Goal: Task Accomplishment & Management: Use online tool/utility

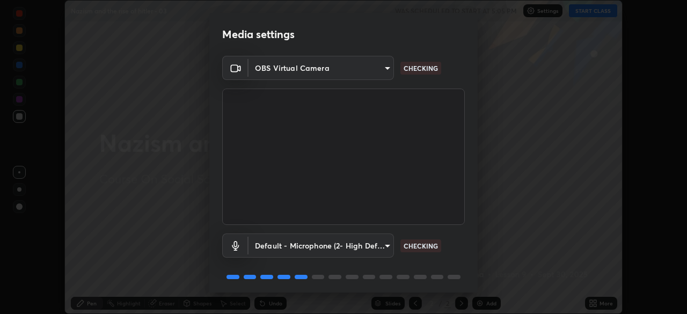
scroll to position [38, 0]
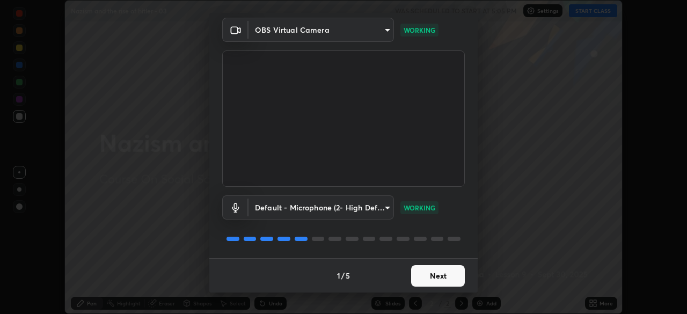
click at [423, 279] on button "Next" at bounding box center [438, 275] width 54 height 21
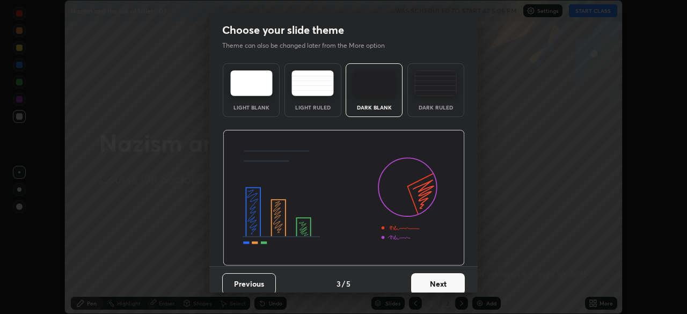
click at [435, 279] on button "Next" at bounding box center [438, 283] width 54 height 21
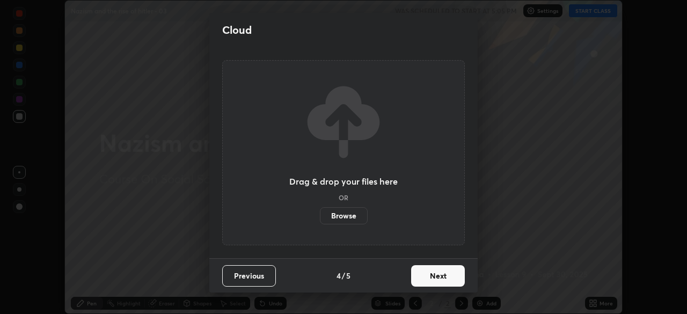
click at [460, 278] on button "Next" at bounding box center [438, 275] width 54 height 21
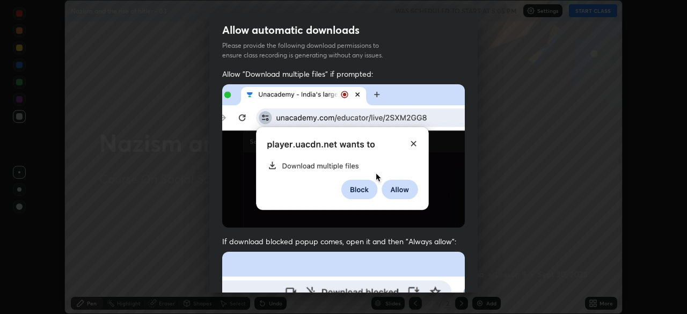
click at [470, 274] on div "Allow "Download multiple files" if prompted: If download blocked popup comes, o…" at bounding box center [343, 295] width 268 height 452
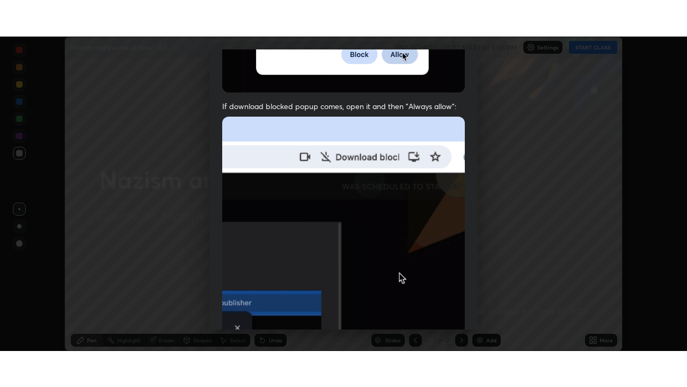
scroll to position [257, 0]
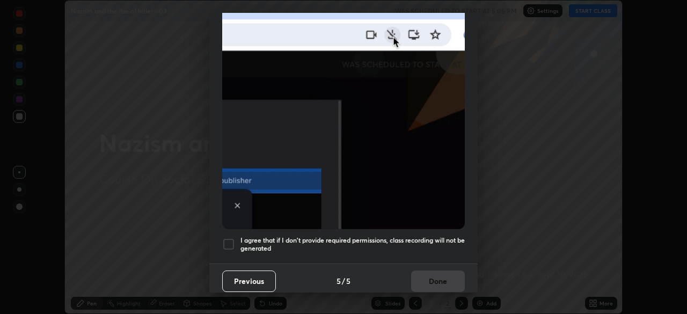
click at [393, 243] on h5 "I agree that if I don't provide required permissions, class recording will not …" at bounding box center [353, 244] width 224 height 17
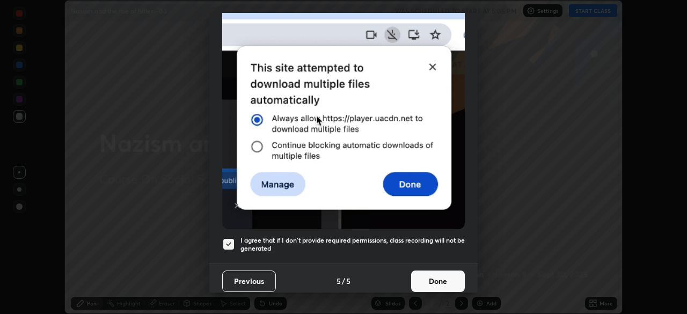
click at [421, 271] on button "Done" at bounding box center [438, 281] width 54 height 21
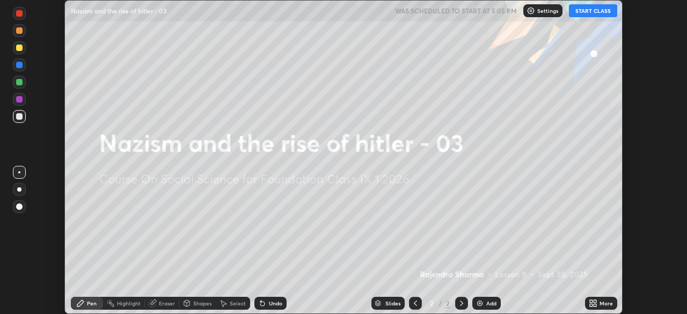
click at [591, 303] on icon at bounding box center [593, 303] width 9 height 9
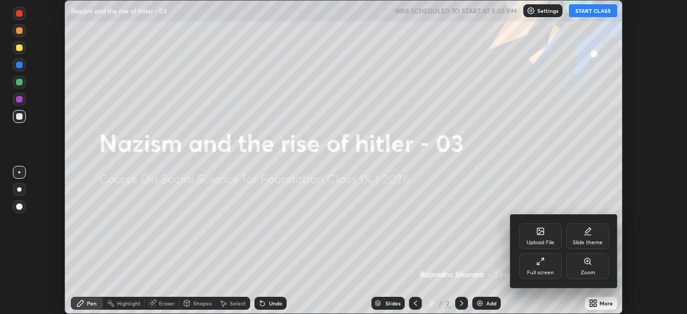
click at [529, 240] on div "Upload File" at bounding box center [541, 242] width 28 height 5
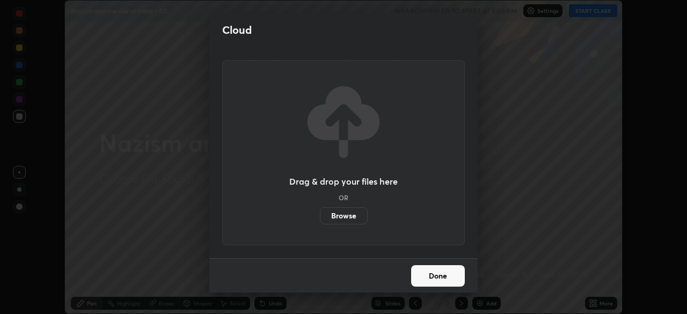
click at [337, 218] on label "Browse" at bounding box center [344, 215] width 48 height 17
click at [320, 218] on input "Browse" at bounding box center [320, 215] width 0 height 17
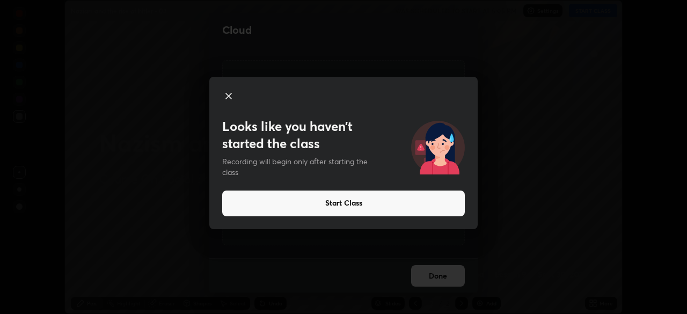
click at [295, 207] on button "Start Class" at bounding box center [343, 204] width 243 height 26
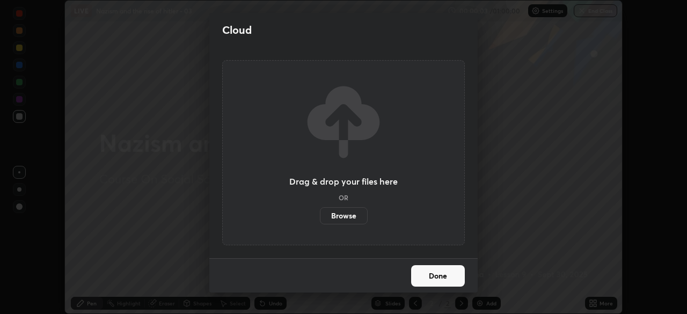
click at [344, 215] on label "Browse" at bounding box center [344, 215] width 48 height 17
click at [320, 215] on input "Browse" at bounding box center [320, 215] width 0 height 17
click at [332, 217] on label "Browse" at bounding box center [344, 215] width 48 height 17
click at [320, 217] on input "Browse" at bounding box center [320, 215] width 0 height 17
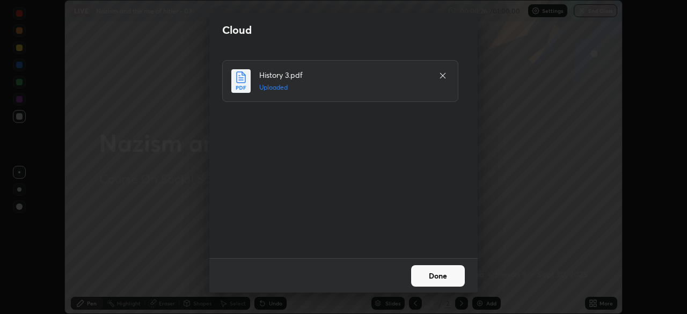
click at [439, 275] on button "Done" at bounding box center [438, 275] width 54 height 21
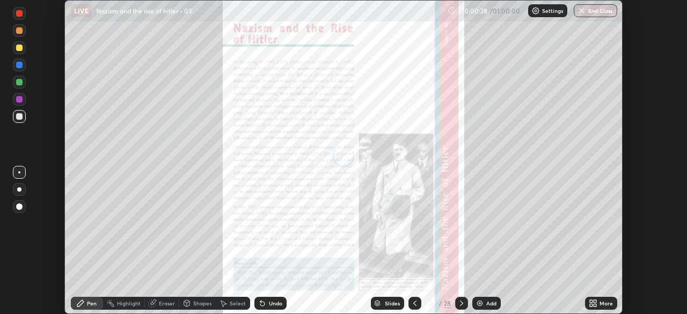
scroll to position [387, 687]
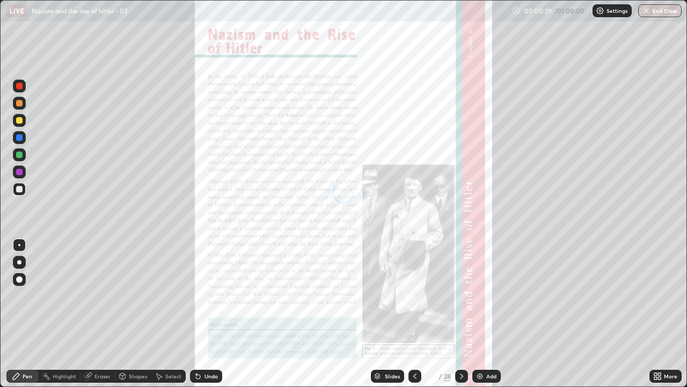
click at [659, 314] on icon at bounding box center [659, 377] width 3 height 3
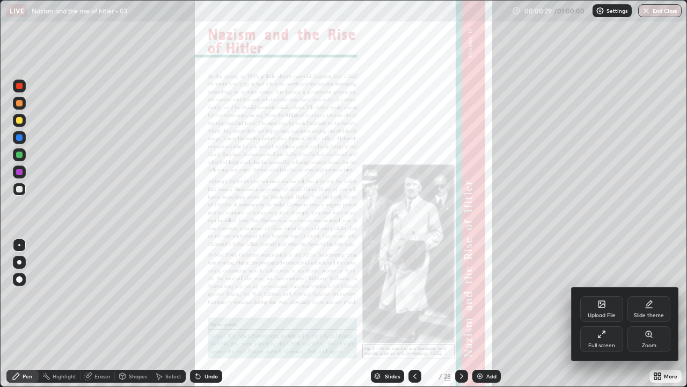
click at [606, 314] on div "Full screen" at bounding box center [601, 345] width 27 height 5
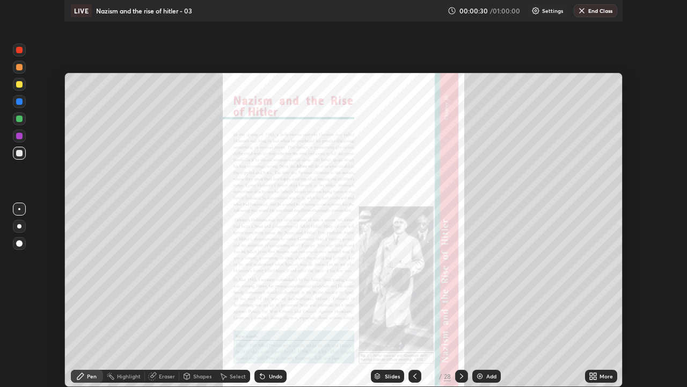
scroll to position [53370, 52997]
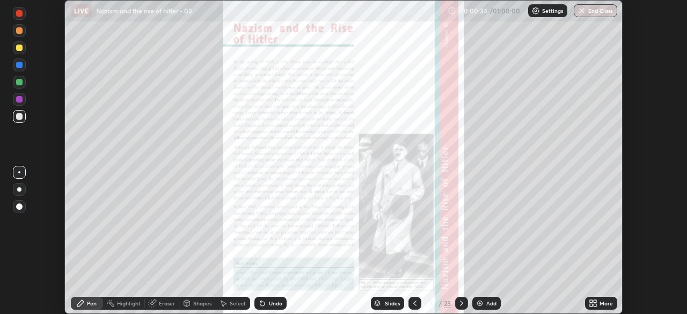
click at [591, 305] on icon at bounding box center [591, 305] width 3 height 3
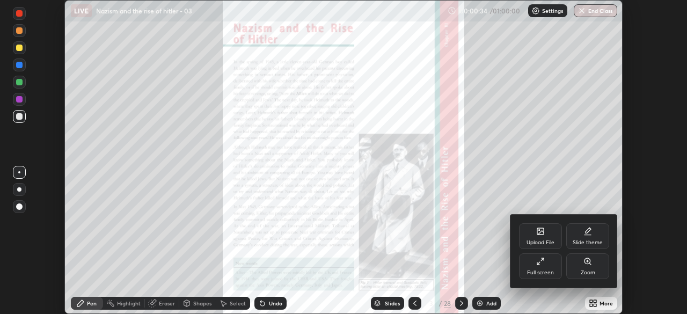
click at [542, 266] on div "Full screen" at bounding box center [540, 266] width 43 height 26
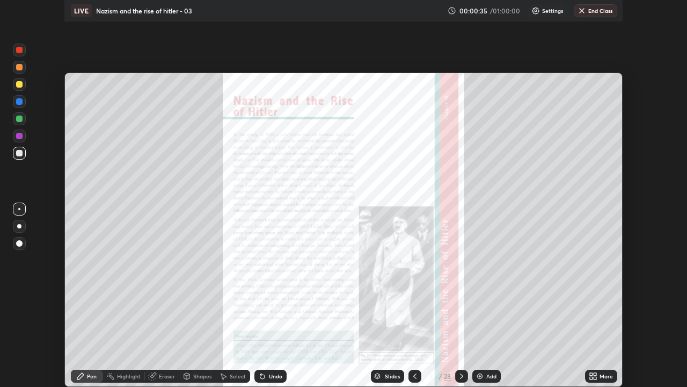
scroll to position [387, 687]
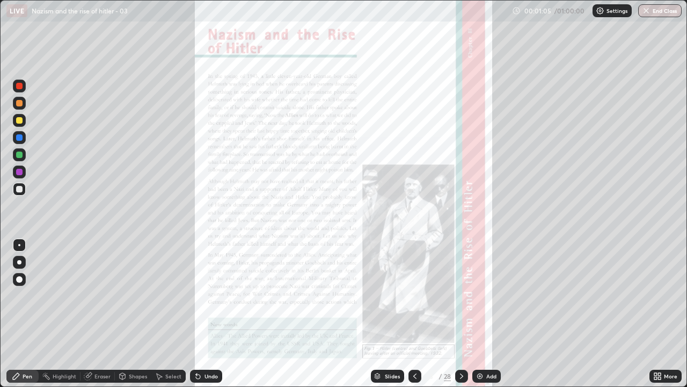
click at [460, 314] on icon at bounding box center [461, 375] width 9 height 9
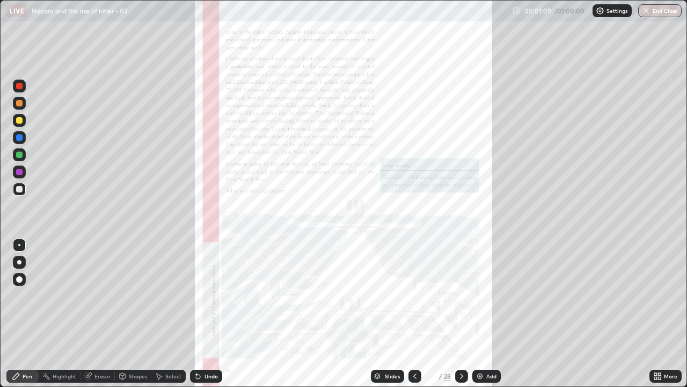
click at [461, 314] on icon at bounding box center [461, 375] width 9 height 9
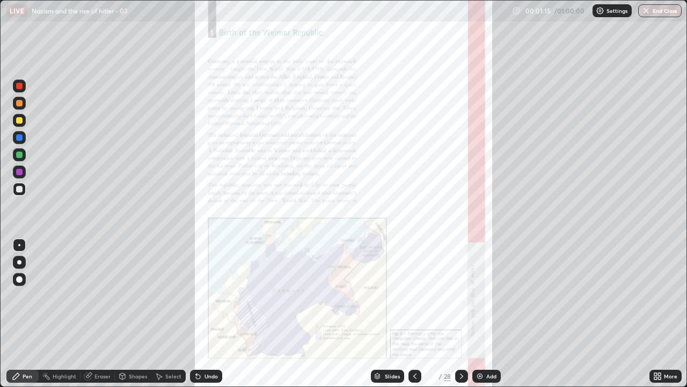
click at [461, 314] on icon at bounding box center [461, 375] width 9 height 9
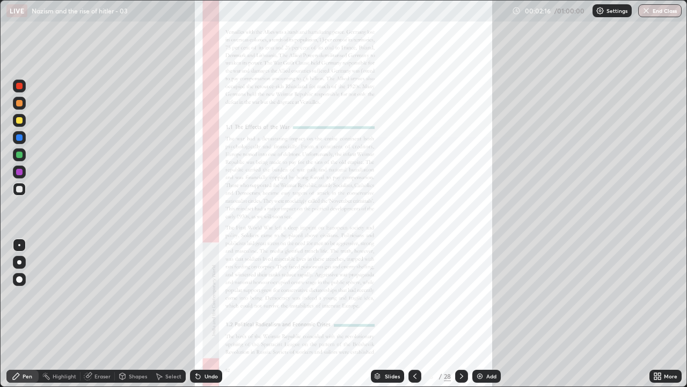
click at [461, 314] on icon at bounding box center [461, 375] width 9 height 9
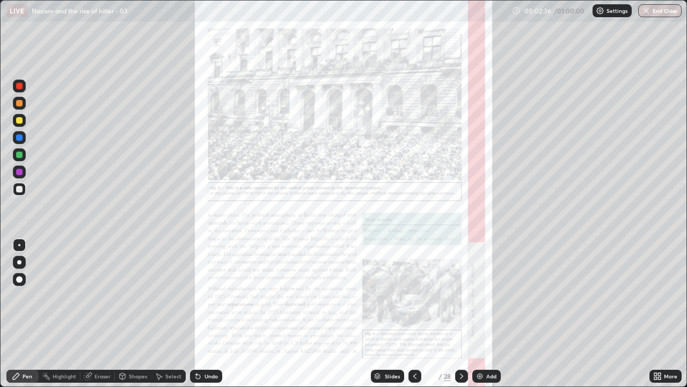
click at [460, 314] on icon at bounding box center [461, 375] width 9 height 9
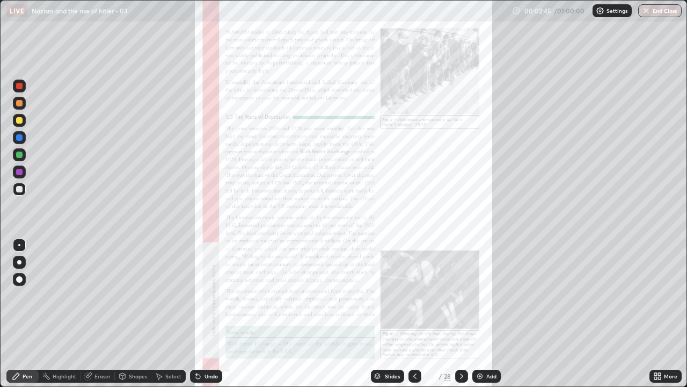
click at [461, 314] on icon at bounding box center [461, 375] width 9 height 9
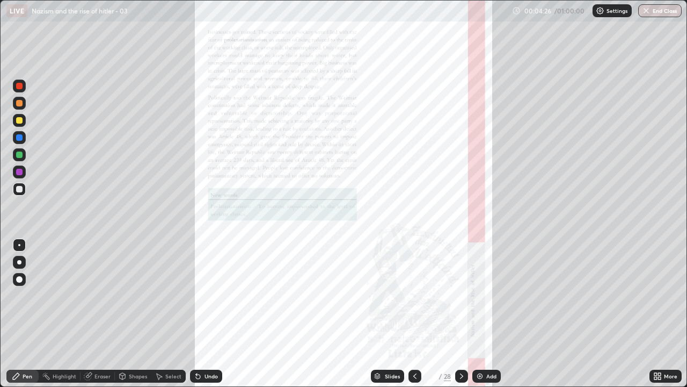
click at [459, 314] on icon at bounding box center [461, 375] width 9 height 9
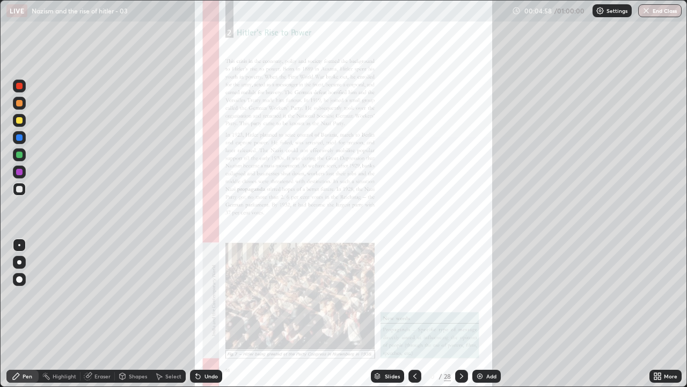
click at [22, 314] on div "Pen" at bounding box center [22, 375] width 32 height 13
click at [21, 87] on div at bounding box center [19, 86] width 6 height 6
click at [461, 314] on icon at bounding box center [461, 375] width 9 height 9
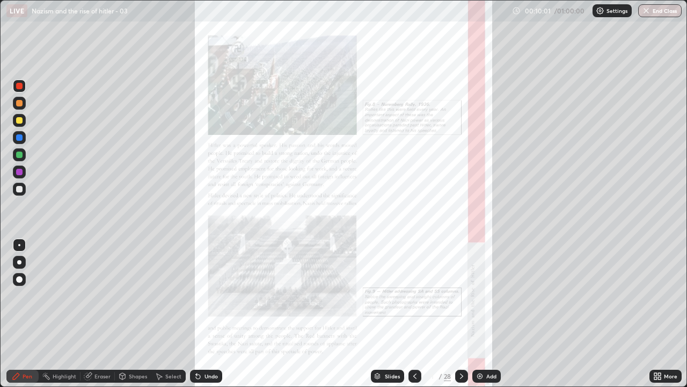
click at [460, 314] on icon at bounding box center [461, 375] width 3 height 5
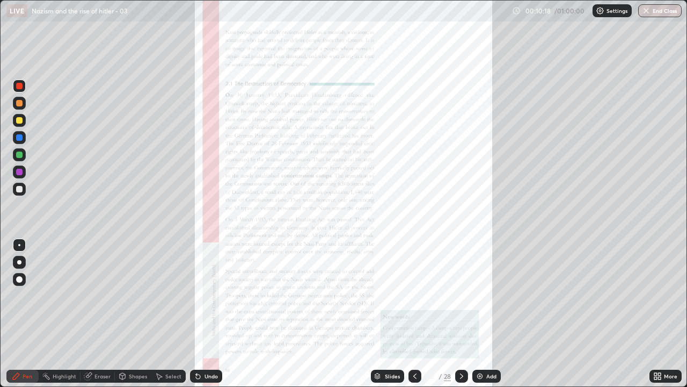
click at [461, 314] on icon at bounding box center [461, 375] width 9 height 9
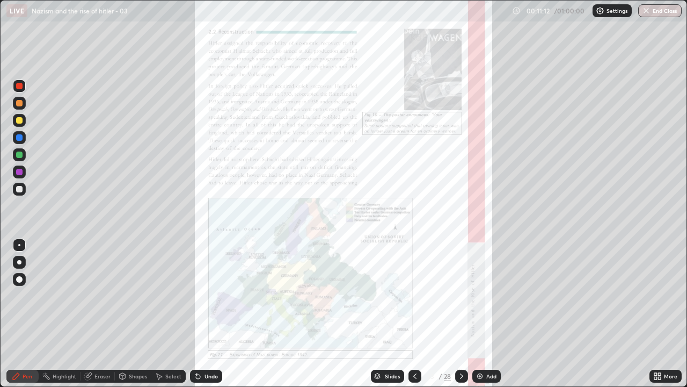
click at [461, 314] on icon at bounding box center [461, 375] width 9 height 9
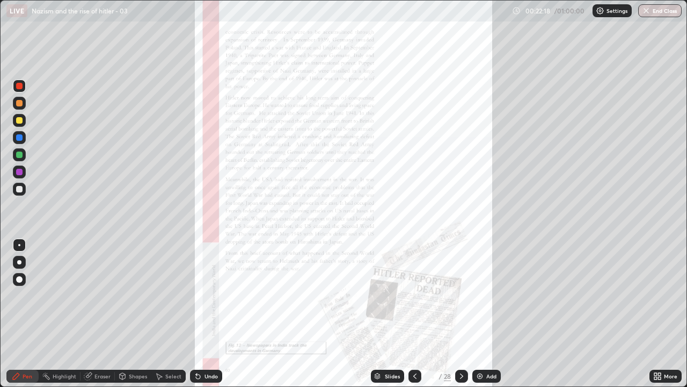
click at [461, 314] on icon at bounding box center [461, 375] width 9 height 9
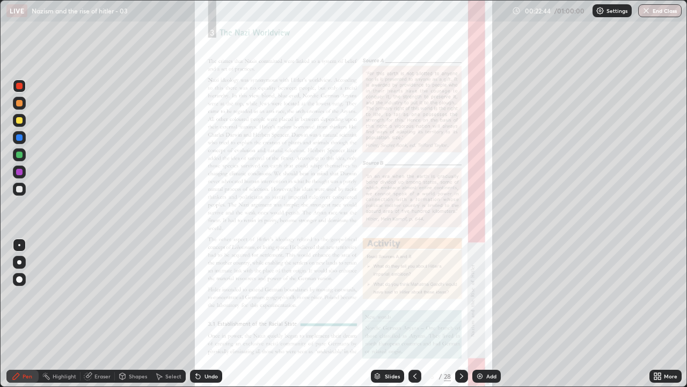
click at [460, 314] on icon at bounding box center [461, 375] width 9 height 9
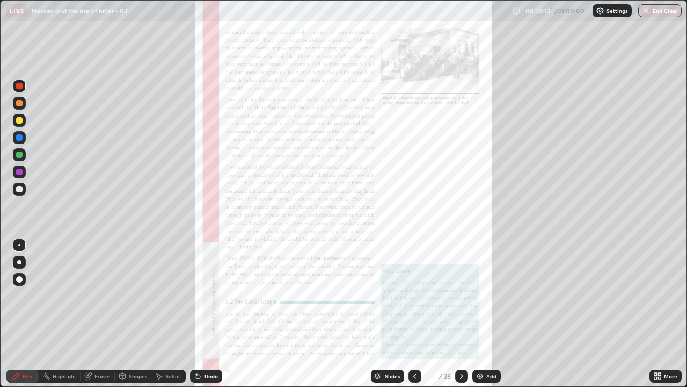
click at [460, 314] on icon at bounding box center [461, 375] width 9 height 9
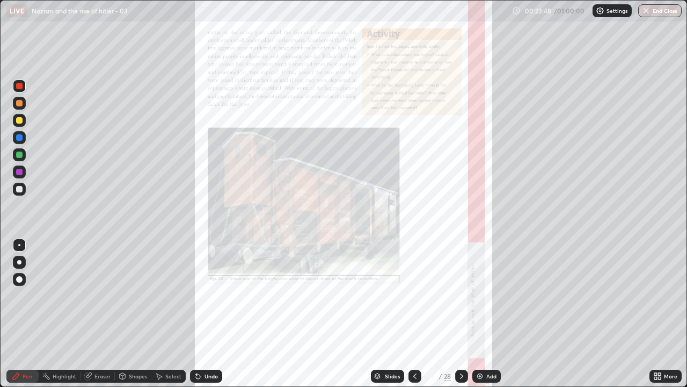
click at [460, 314] on icon at bounding box center [461, 375] width 9 height 9
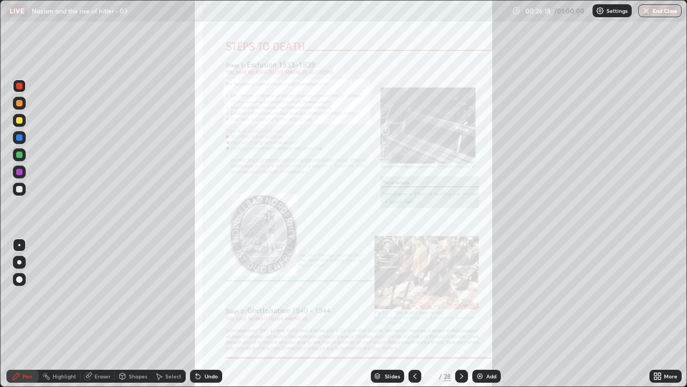
click at [461, 314] on icon at bounding box center [461, 375] width 9 height 9
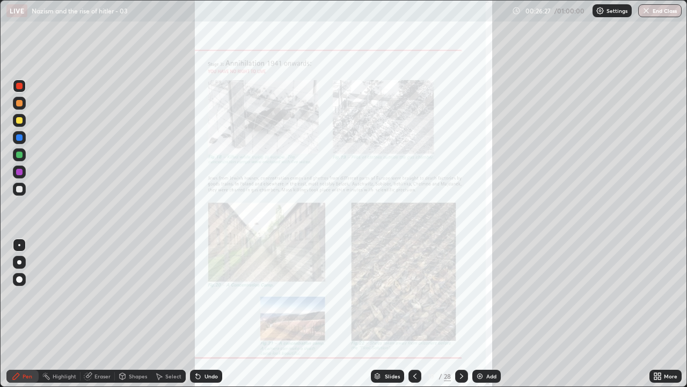
click at [457, 314] on div at bounding box center [461, 375] width 13 height 13
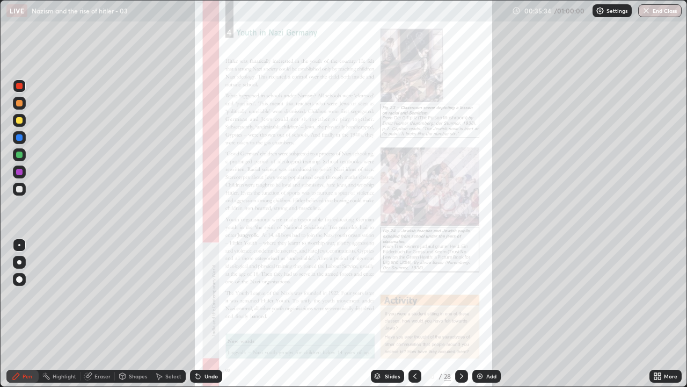
click at [460, 314] on icon at bounding box center [461, 375] width 9 height 9
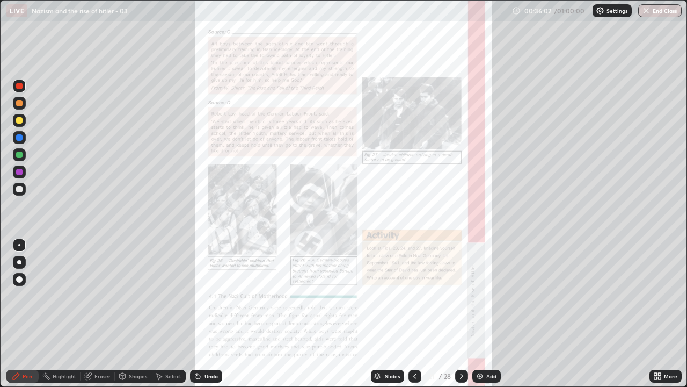
click at [461, 314] on icon at bounding box center [461, 375] width 9 height 9
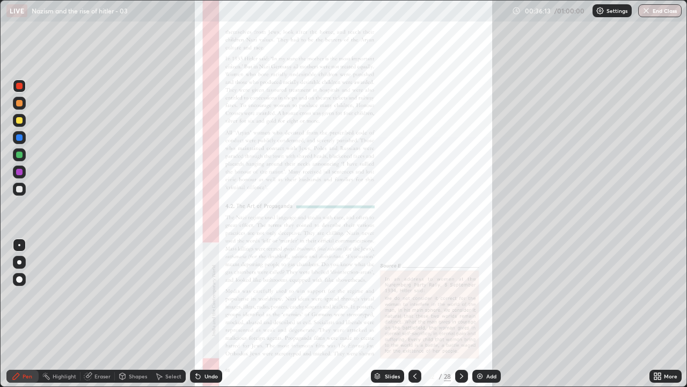
click at [460, 314] on icon at bounding box center [461, 375] width 3 height 5
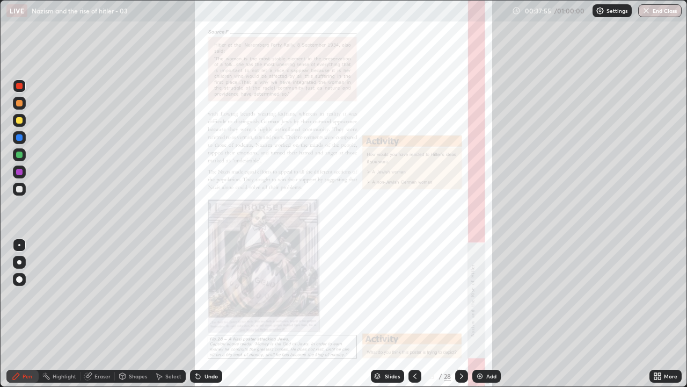
click at [461, 314] on icon at bounding box center [461, 375] width 9 height 9
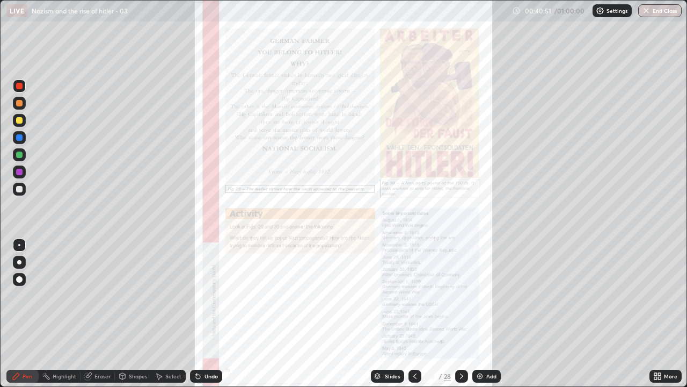
click at [624, 314] on div "Slides 24 / 28 Add" at bounding box center [435, 375] width 427 height 21
click at [623, 314] on div "Slides 24 / 28 Add" at bounding box center [435, 375] width 427 height 21
click at [460, 314] on icon at bounding box center [461, 375] width 9 height 9
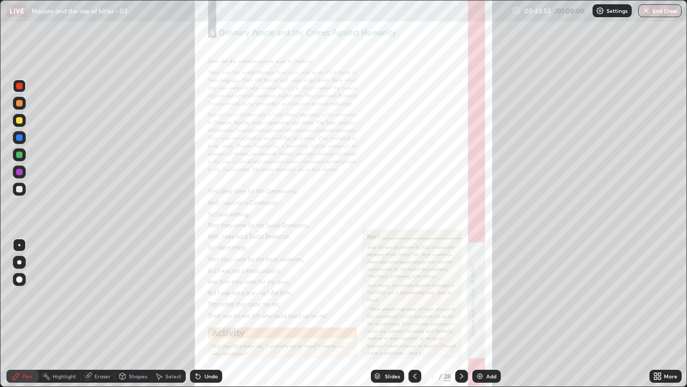
click at [461, 314] on icon at bounding box center [461, 375] width 9 height 9
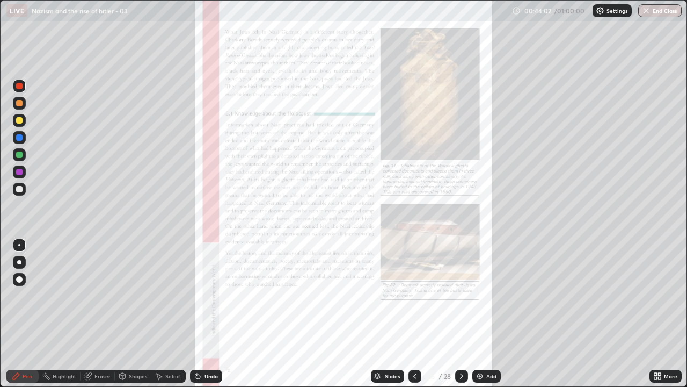
click at [460, 314] on icon at bounding box center [461, 375] width 9 height 9
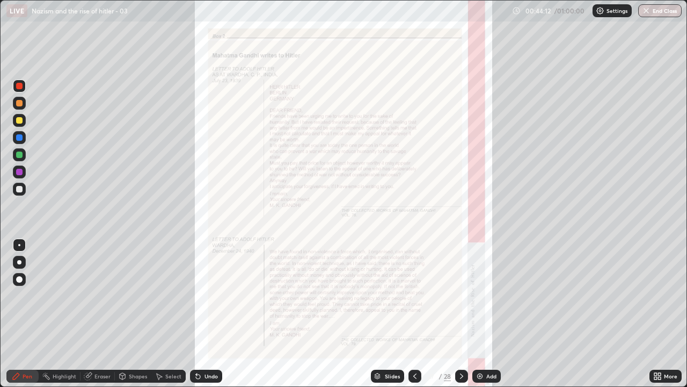
click at [461, 314] on icon at bounding box center [461, 375] width 3 height 5
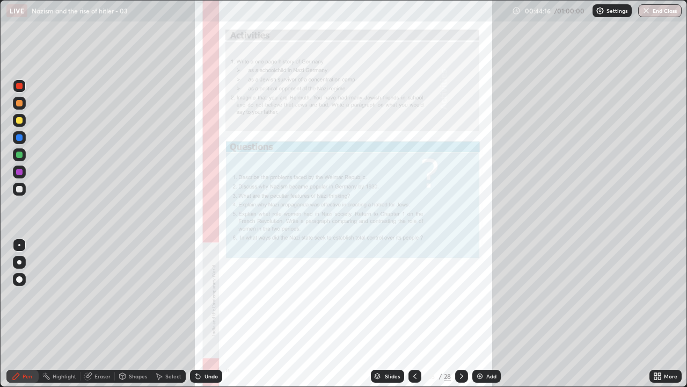
click at [460, 314] on icon at bounding box center [461, 375] width 9 height 9
click at [647, 16] on button "End Class" at bounding box center [659, 10] width 43 height 13
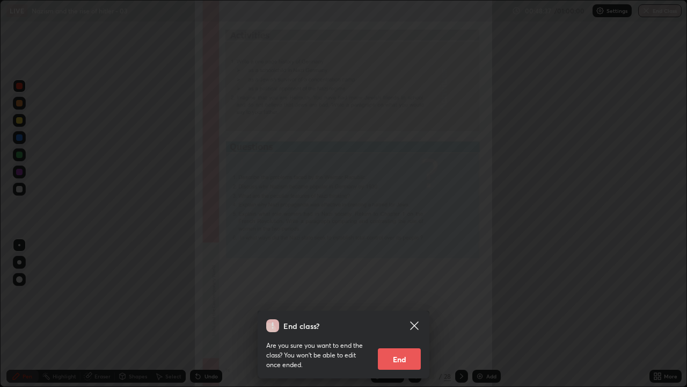
click at [409, 314] on button "End" at bounding box center [399, 358] width 43 height 21
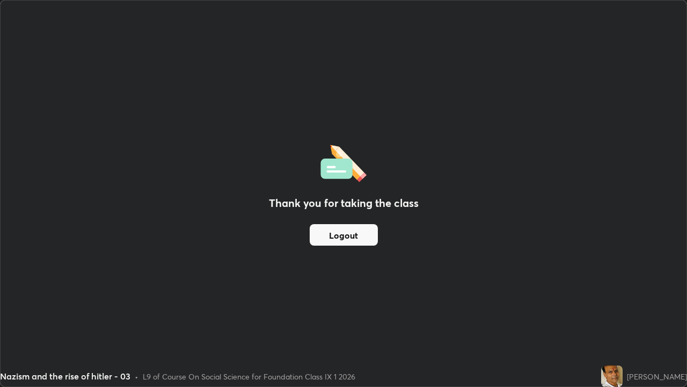
click at [317, 241] on button "Logout" at bounding box center [344, 234] width 68 height 21
click at [320, 238] on button "Logout" at bounding box center [344, 234] width 68 height 21
